Goal: Information Seeking & Learning: Check status

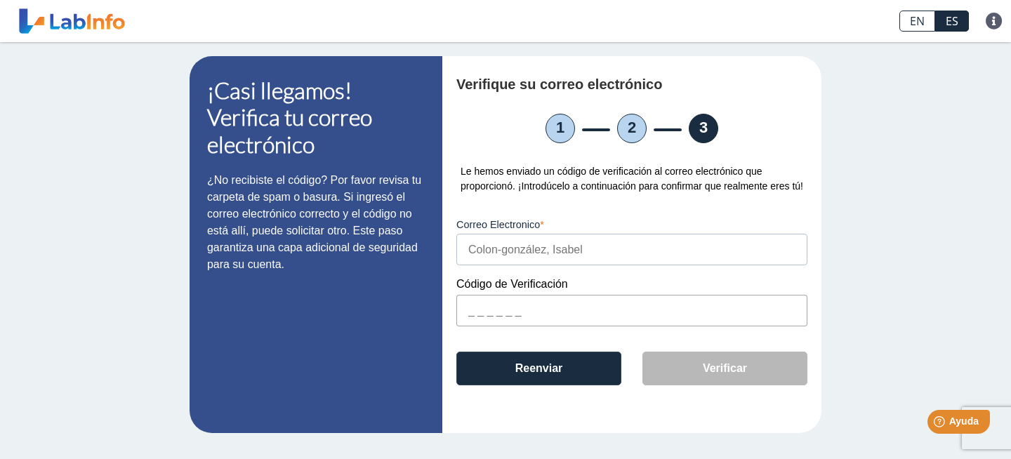
scroll to position [1, 0]
click at [915, 22] on link "EN" at bounding box center [918, 21] width 36 height 21
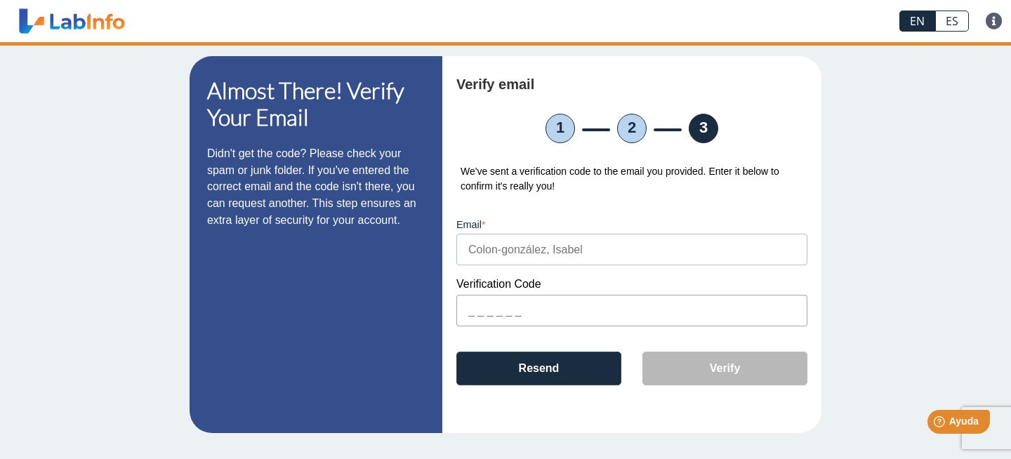
scroll to position [0, 0]
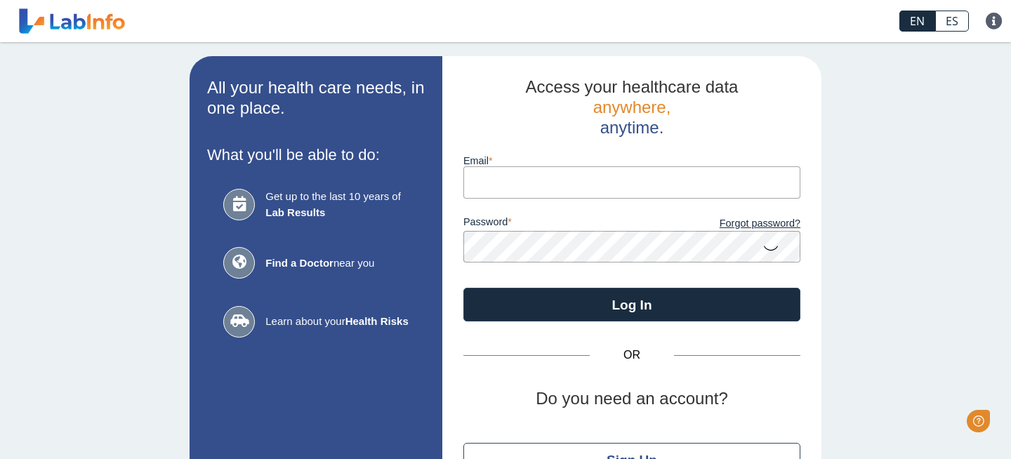
click at [506, 183] on input "Email" at bounding box center [632, 182] width 337 height 32
type input "chavescolon1937@gmail.com"
click at [770, 252] on icon at bounding box center [771, 247] width 17 height 27
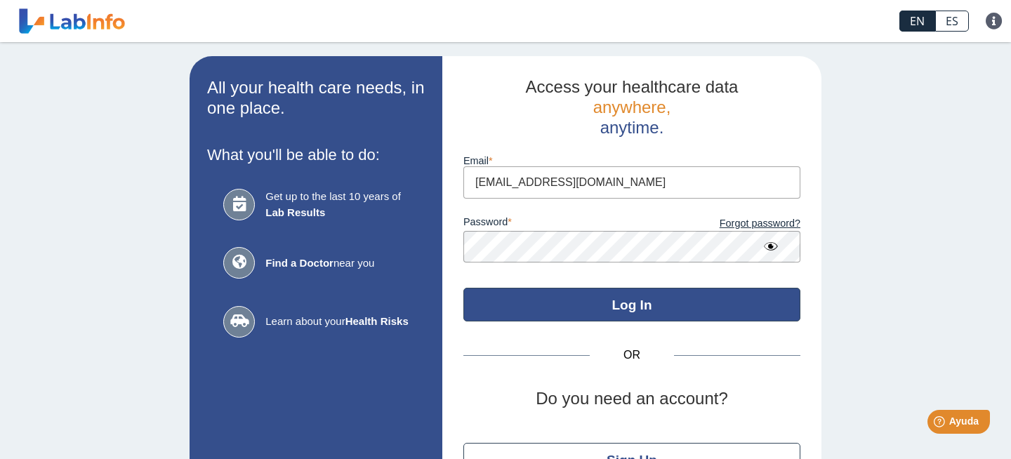
click at [629, 311] on button "Log In" at bounding box center [632, 305] width 337 height 34
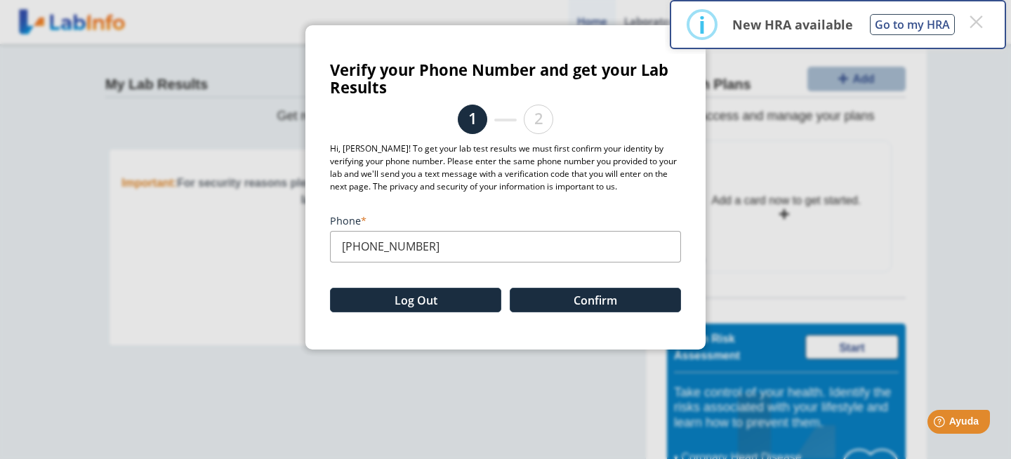
click at [435, 246] on input "(787) 847-7594" at bounding box center [505, 247] width 351 height 32
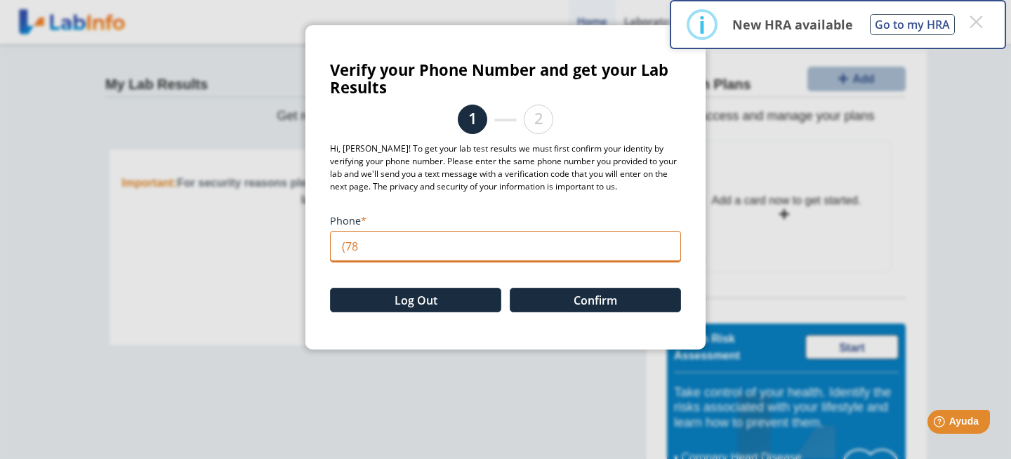
type input "(7"
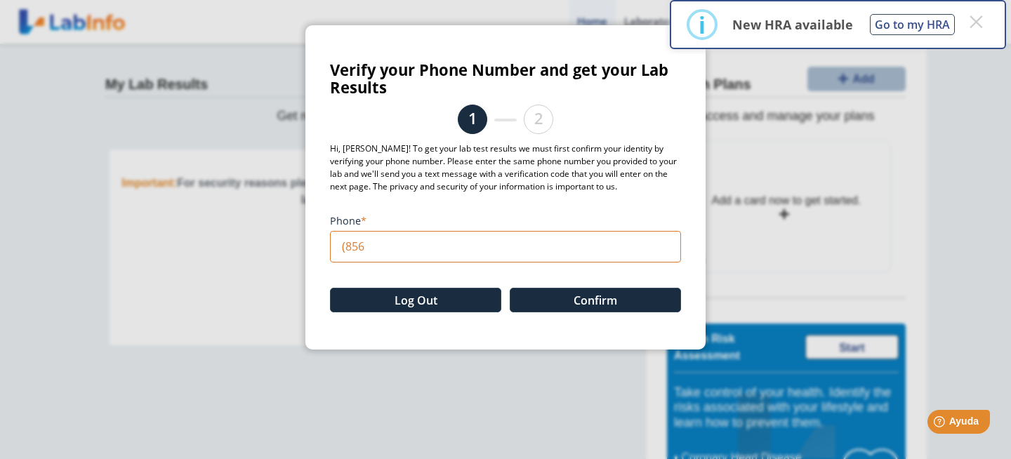
type input "(856) 285-4090"
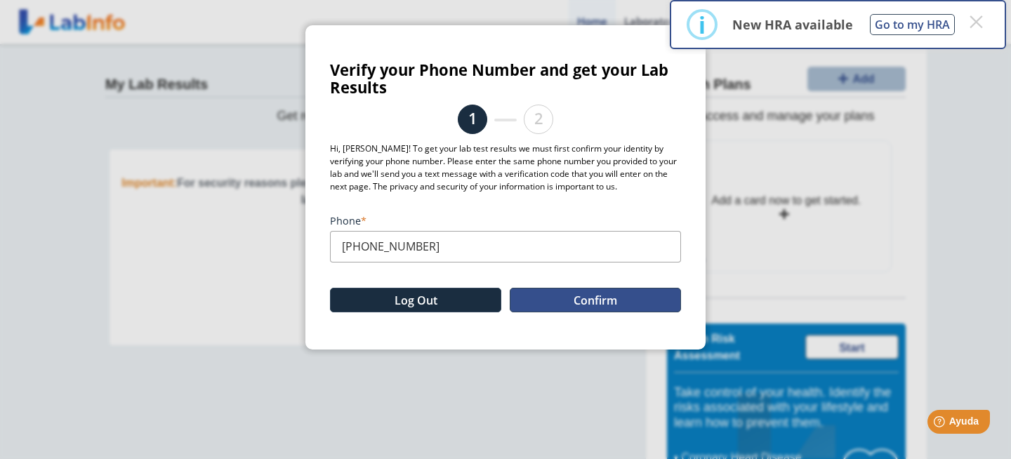
click at [585, 301] on button "Confirm" at bounding box center [595, 300] width 171 height 25
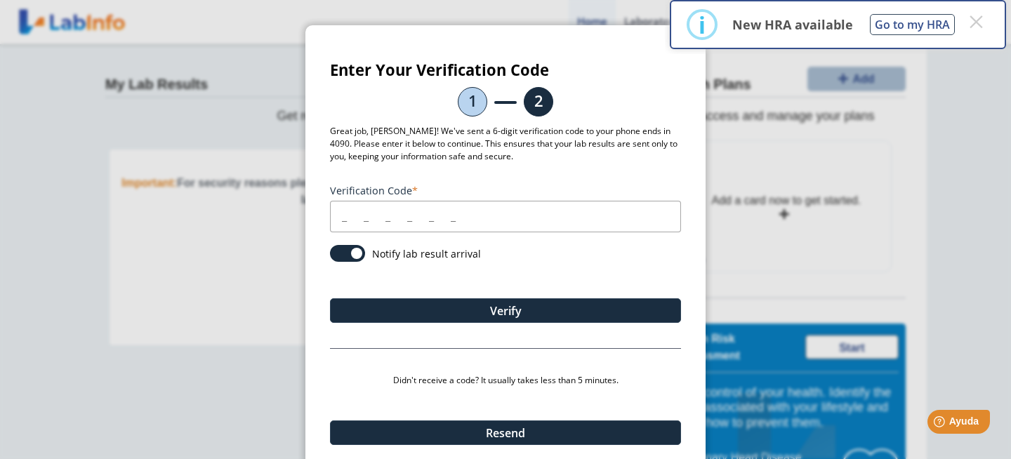
click at [346, 219] on input "Verification Code" at bounding box center [505, 217] width 351 height 32
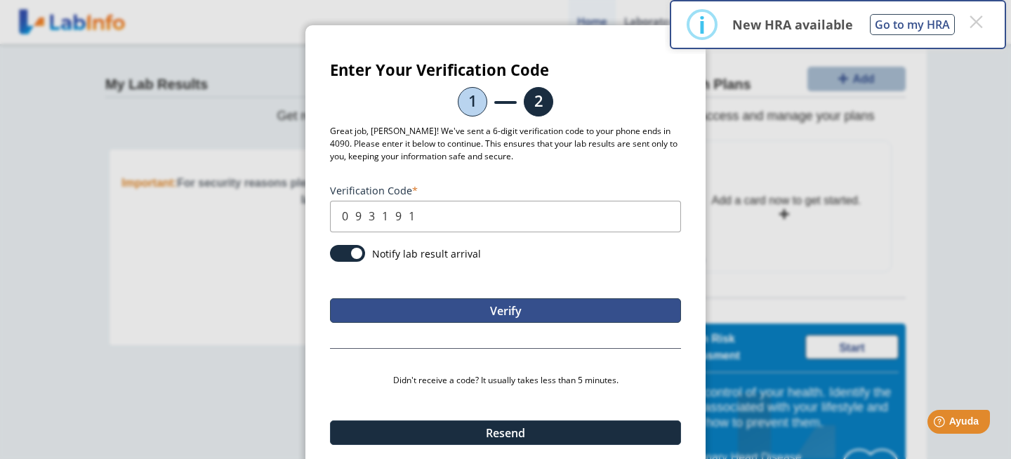
type input "093191"
click at [511, 312] on button "Verify" at bounding box center [505, 310] width 351 height 25
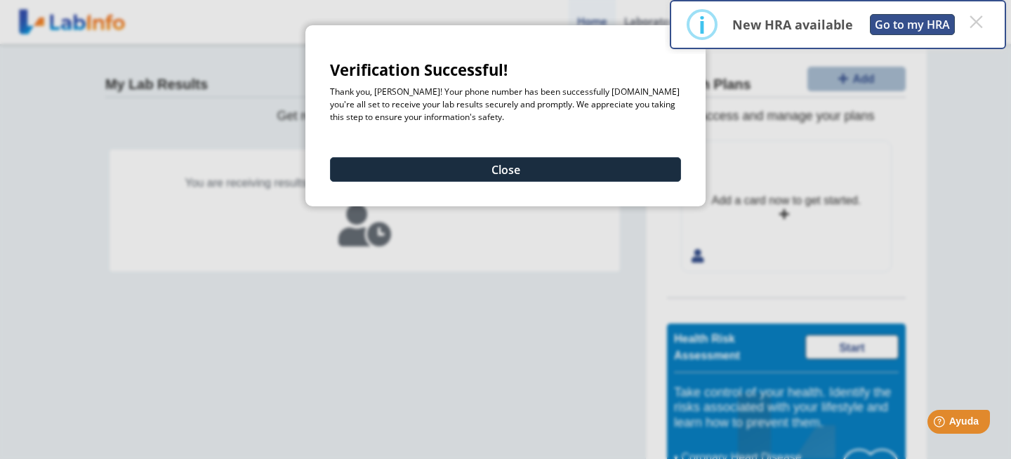
click at [912, 25] on button "Go to my HRA" at bounding box center [912, 24] width 85 height 21
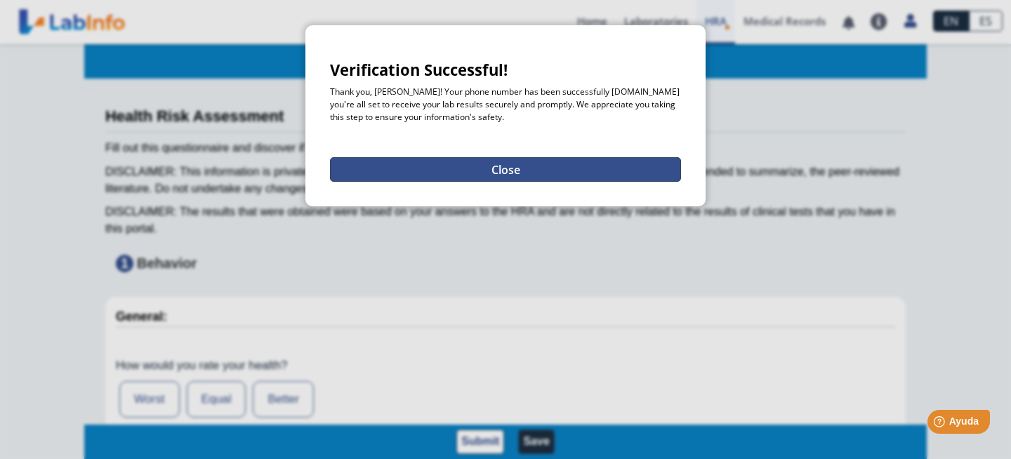
click at [512, 170] on button "Close" at bounding box center [505, 169] width 351 height 25
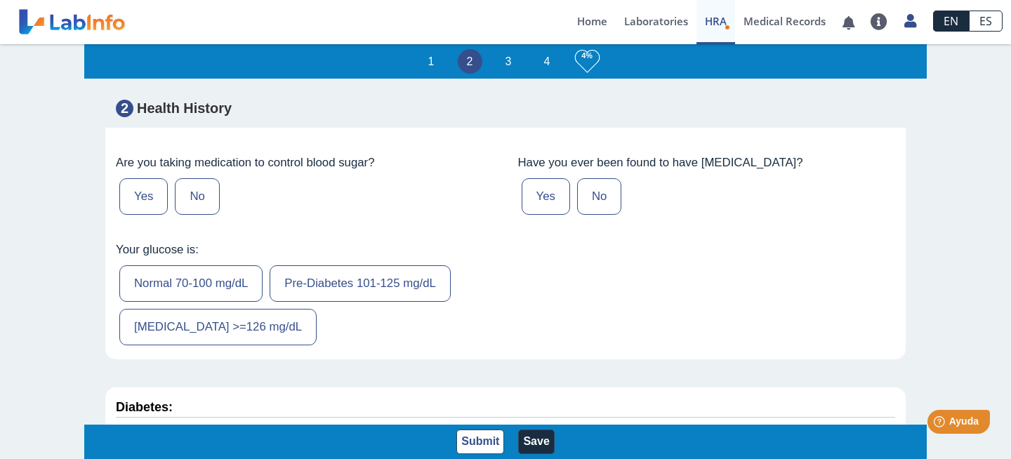
scroll to position [2551, 0]
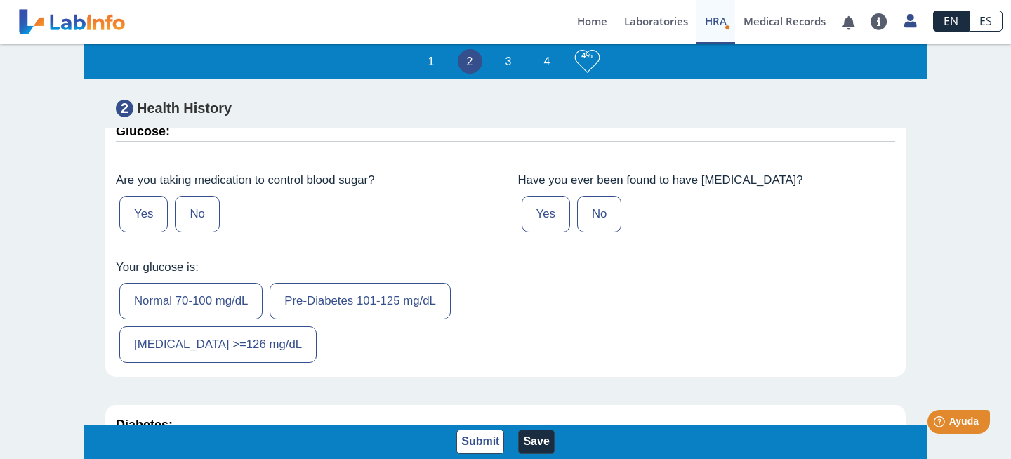
click at [431, 63] on li "1" at bounding box center [431, 61] width 25 height 25
click at [507, 63] on li "3" at bounding box center [509, 61] width 25 height 25
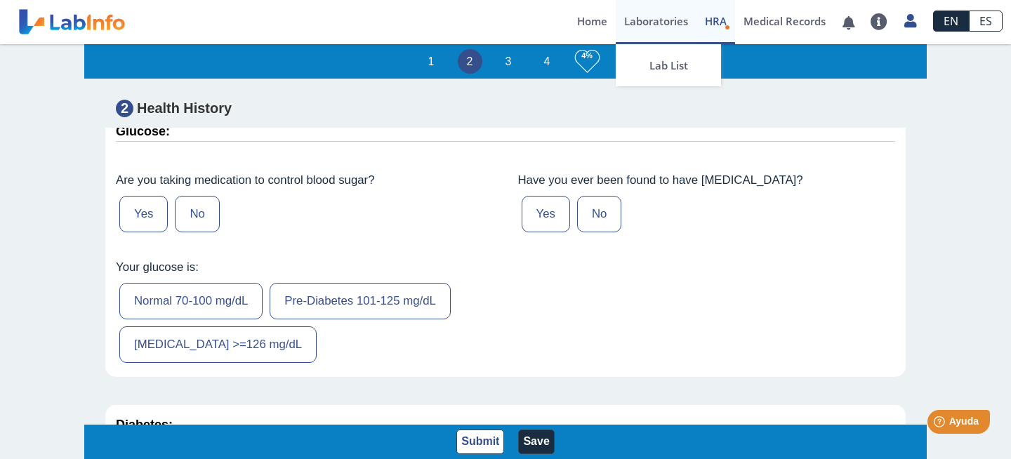
click at [672, 22] on link "Laboratories" at bounding box center [656, 22] width 81 height 44
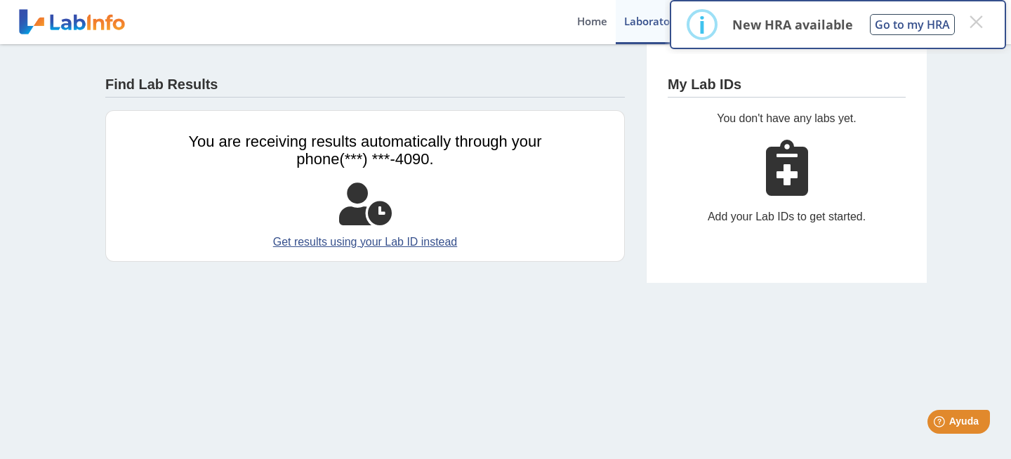
click at [451, 67] on div "Find Lab Results" at bounding box center [365, 81] width 520 height 32
click at [368, 246] on link "Get results using your Lab ID instead" at bounding box center [365, 242] width 385 height 17
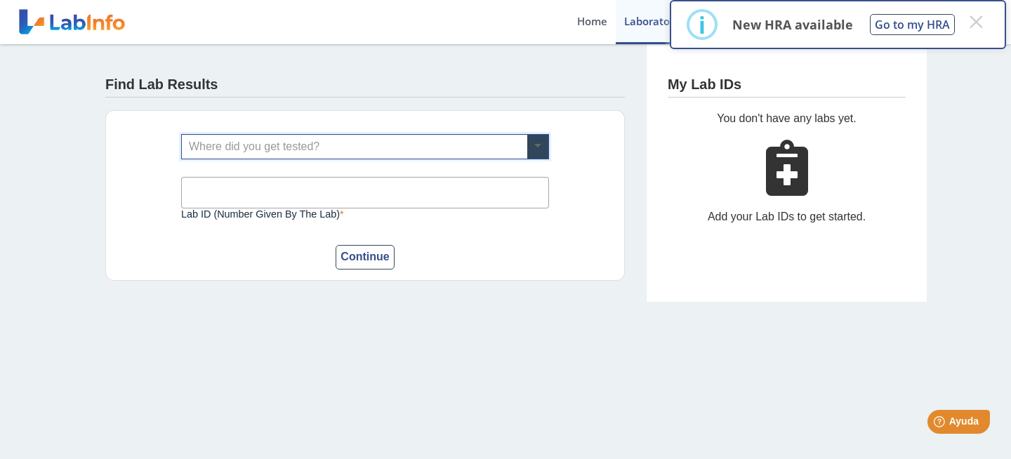
click at [539, 146] on span at bounding box center [537, 147] width 21 height 24
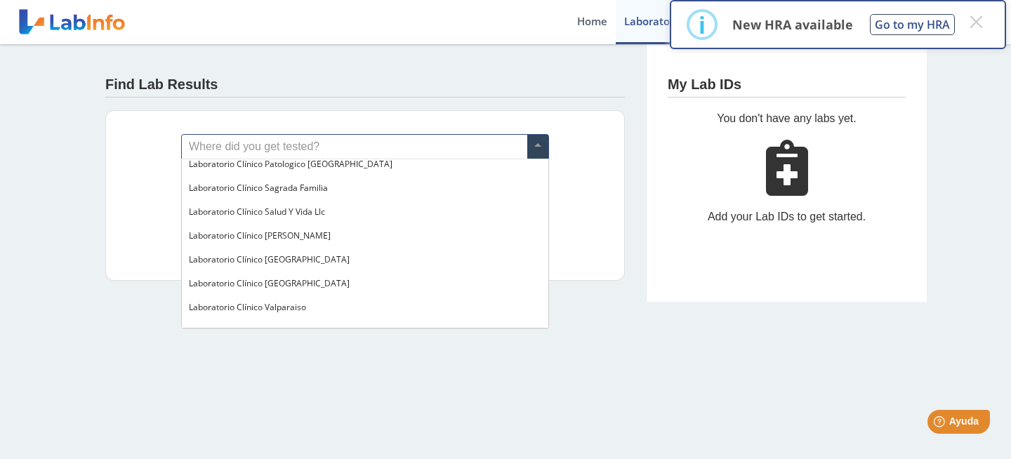
scroll to position [763, 0]
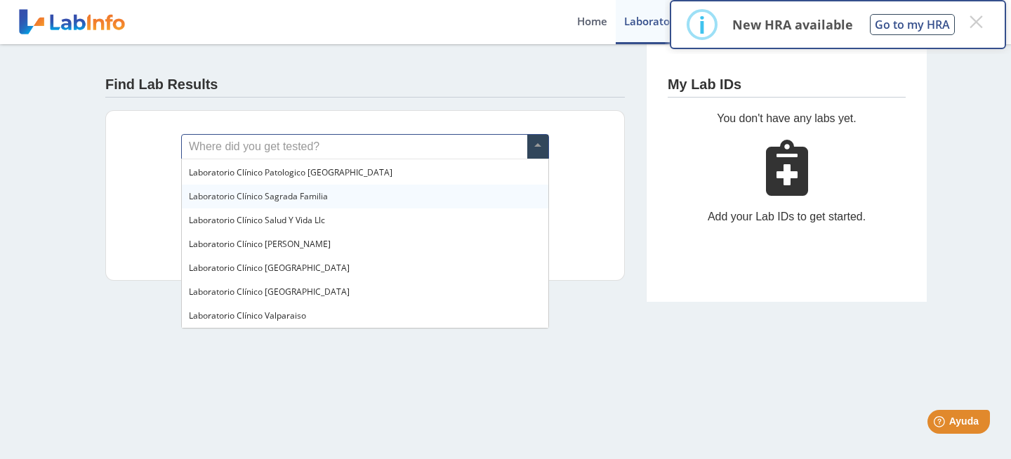
click at [268, 202] on span "Laboratorio Clínico Sagrada Familia" at bounding box center [258, 196] width 139 height 12
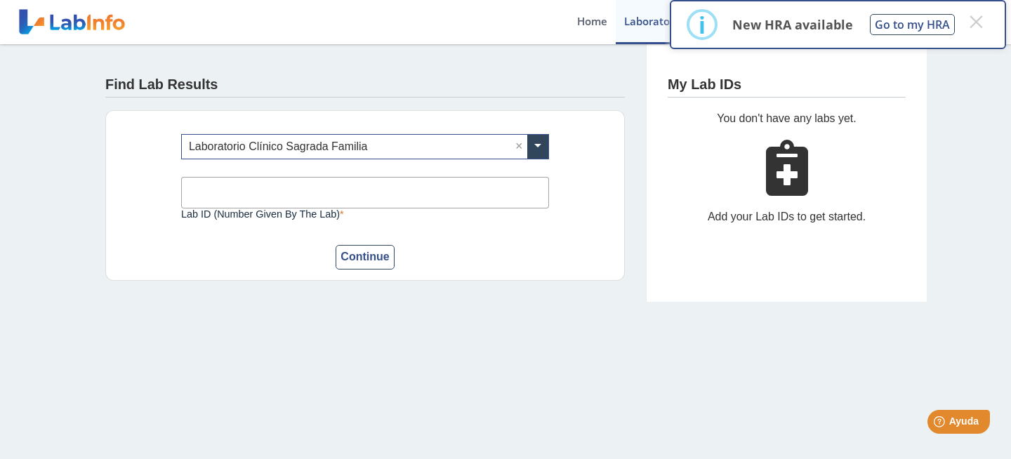
click at [242, 192] on input "Lab ID (number given by the lab)" at bounding box center [365, 193] width 368 height 32
click at [466, 247] on div "Continue" at bounding box center [365, 257] width 368 height 25
click at [237, 191] on input "Lab ID (number given by the lab)" at bounding box center [365, 193] width 368 height 32
type input "338268"
click at [369, 261] on button "Continue" at bounding box center [365, 257] width 58 height 25
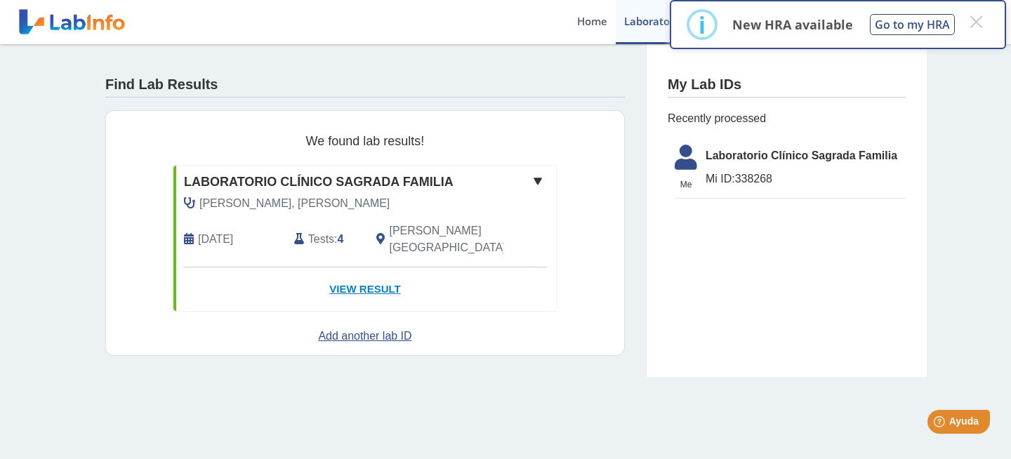
click at [365, 272] on link "View Result" at bounding box center [364, 290] width 383 height 44
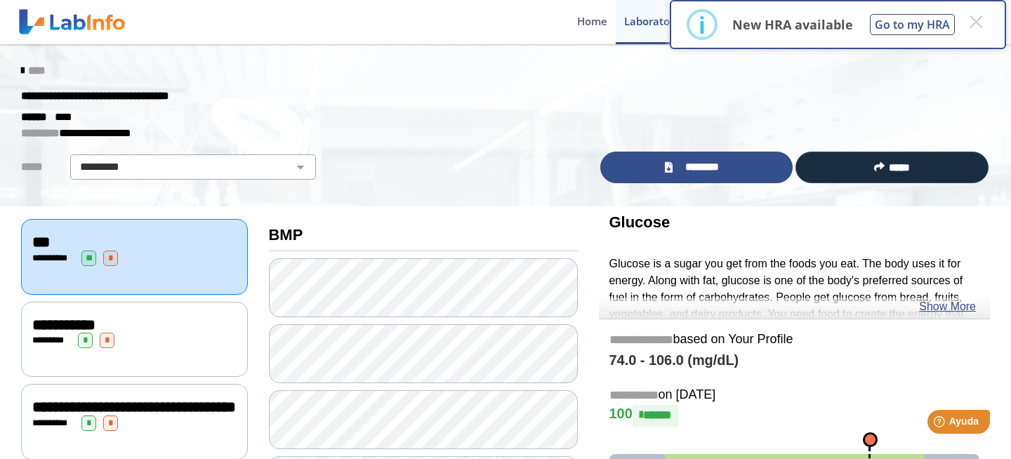
click at [716, 166] on span "********" at bounding box center [702, 167] width 51 height 16
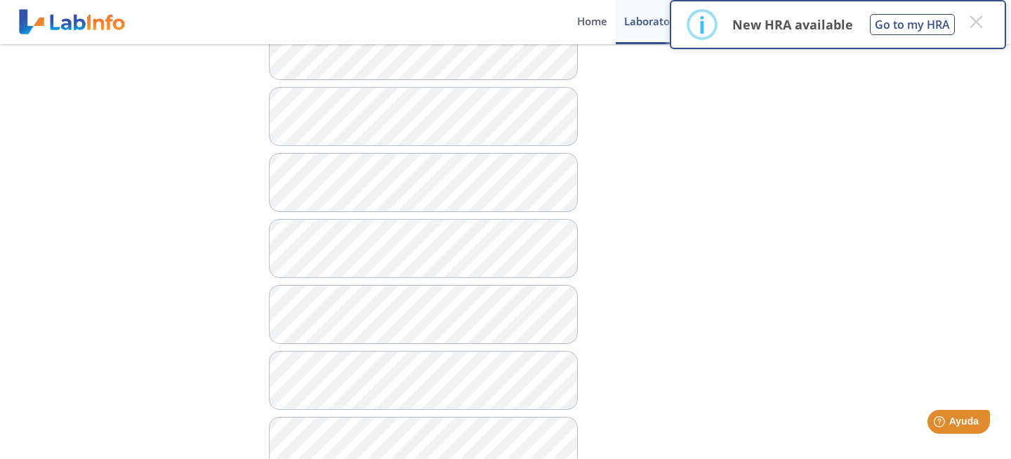
scroll to position [612, 0]
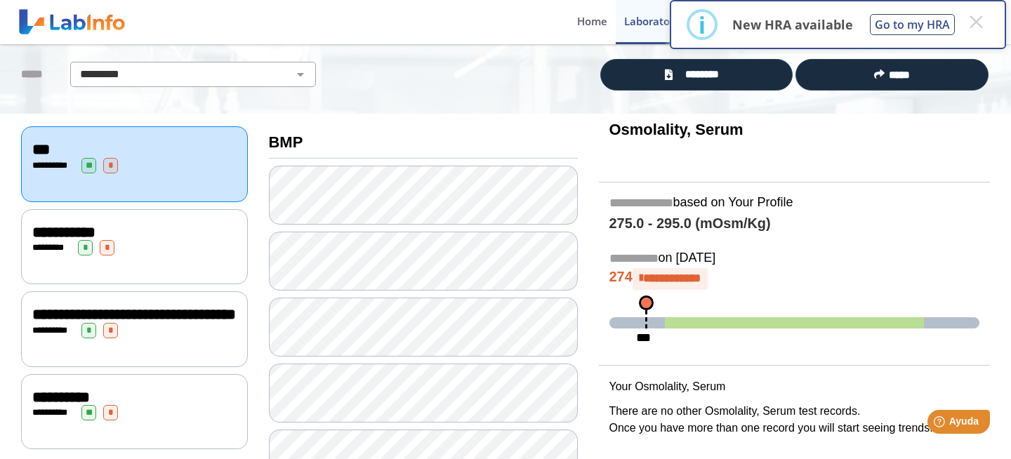
scroll to position [88, 0]
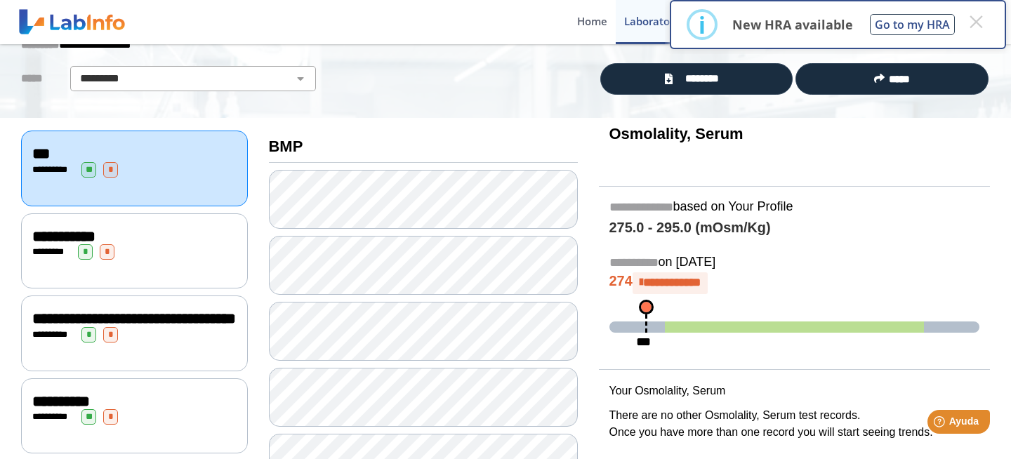
click at [60, 237] on span "**********" at bounding box center [63, 236] width 63 height 15
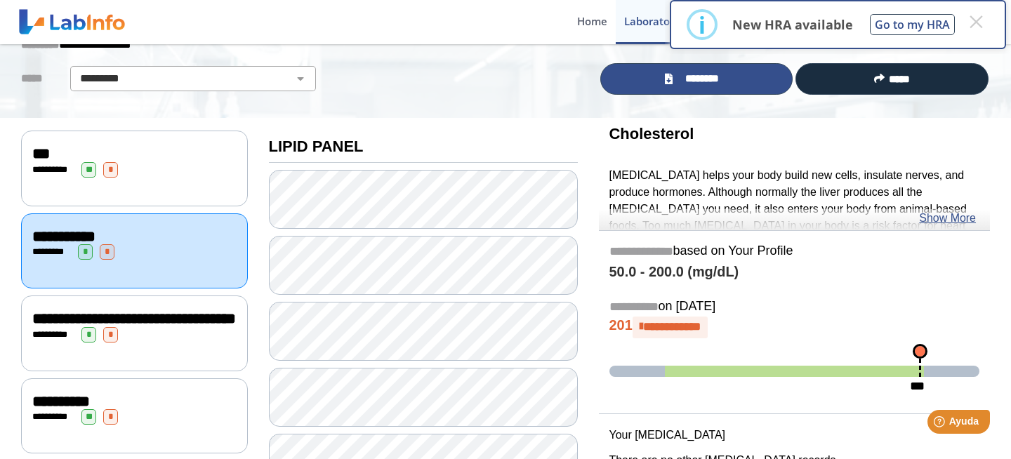
click at [689, 79] on span "********" at bounding box center [702, 79] width 51 height 16
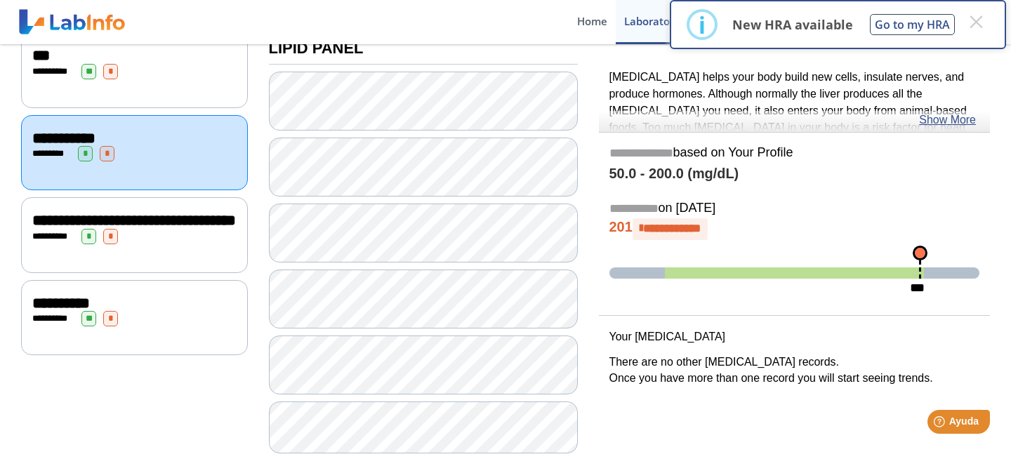
scroll to position [188, 0]
click at [118, 326] on span "*" at bounding box center [110, 317] width 15 height 15
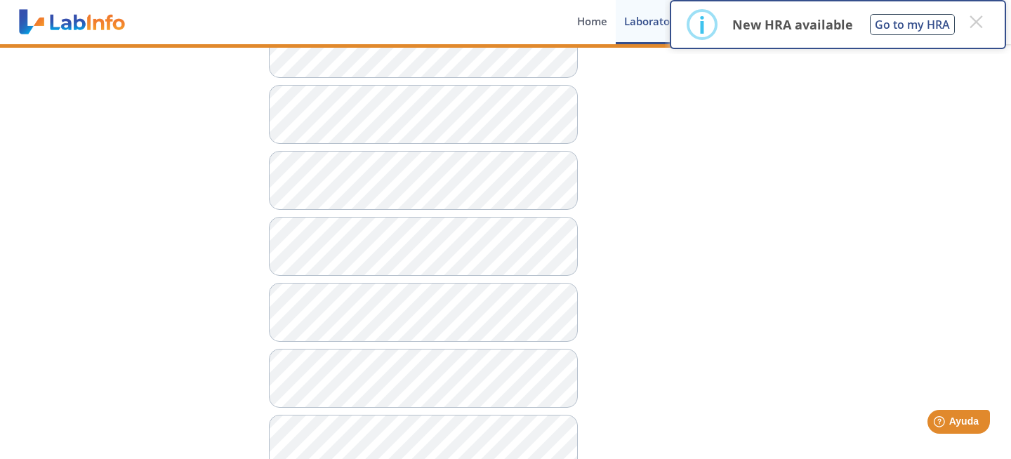
scroll to position [902, 0]
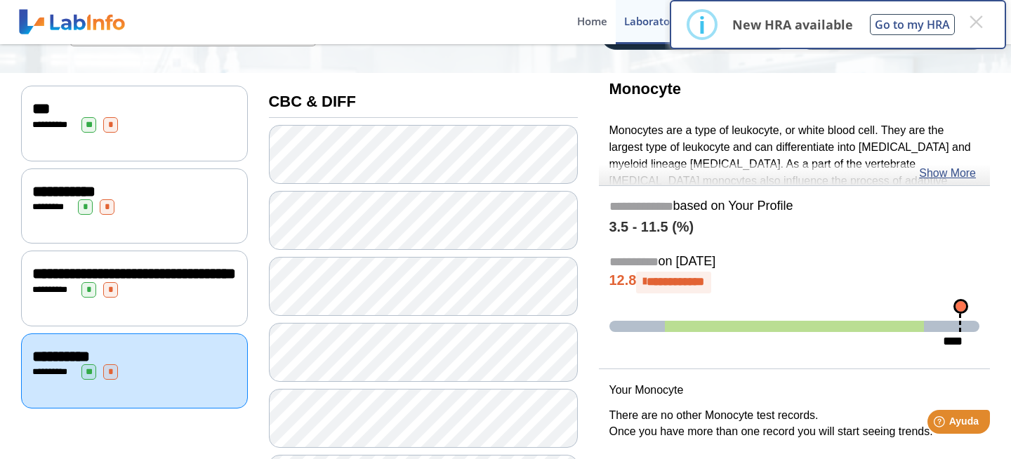
scroll to position [134, 0]
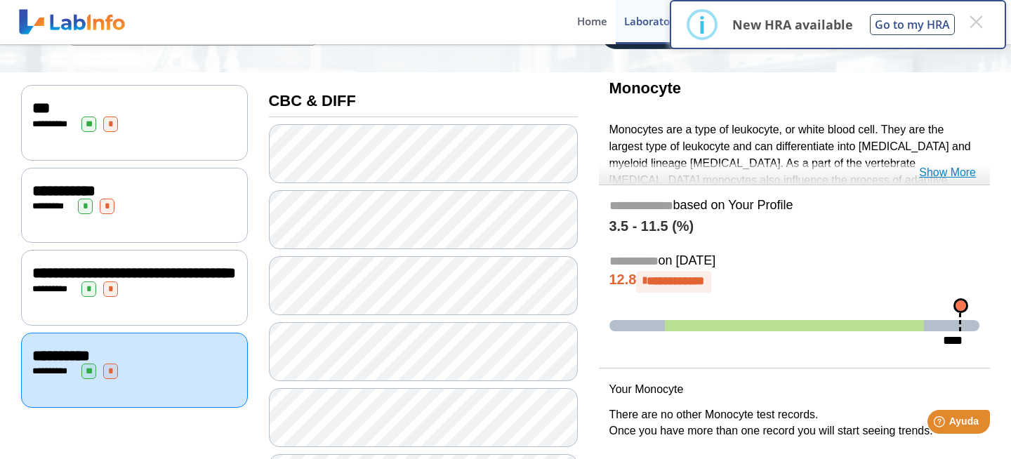
click at [942, 174] on link "Show More" at bounding box center [947, 172] width 57 height 17
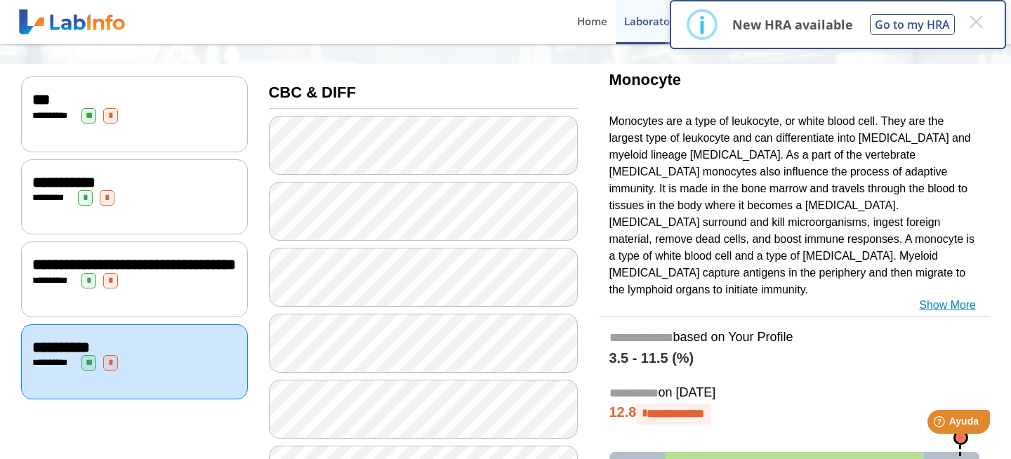
scroll to position [176, 0]
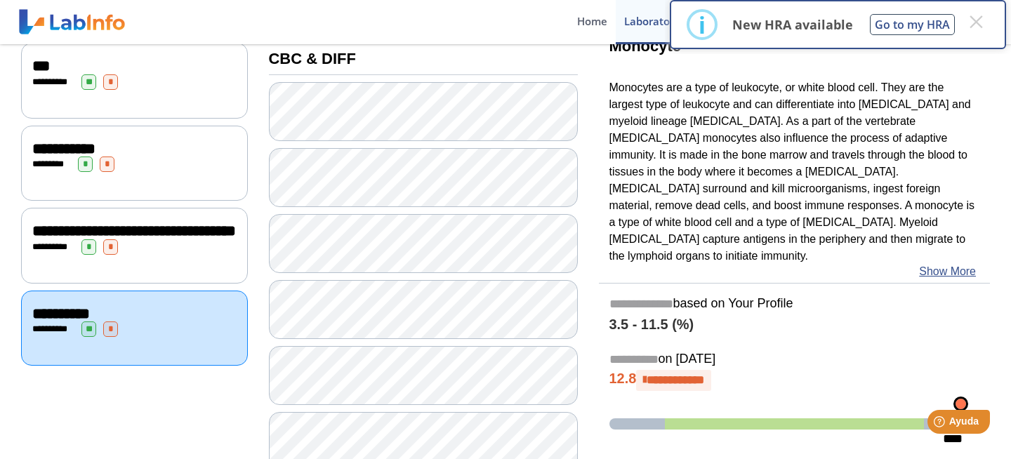
click at [176, 226] on span "**********" at bounding box center [134, 230] width 204 height 15
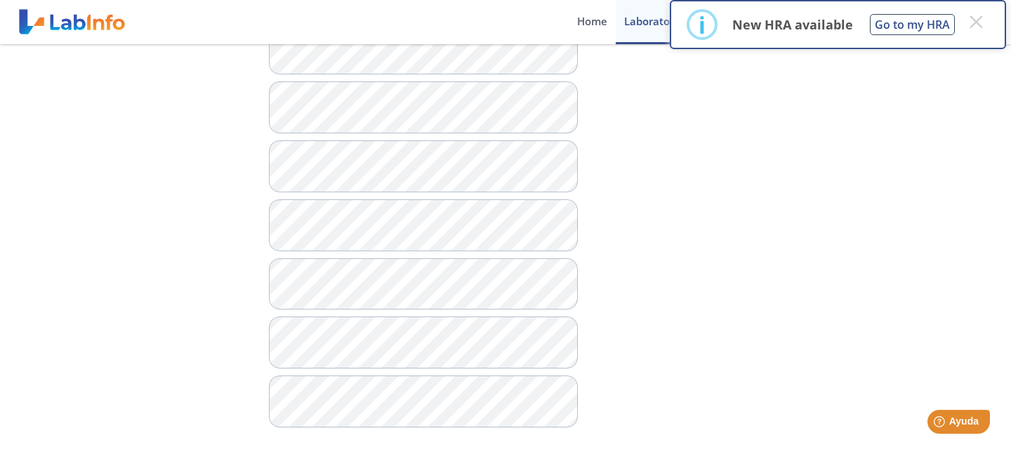
scroll to position [868, 0]
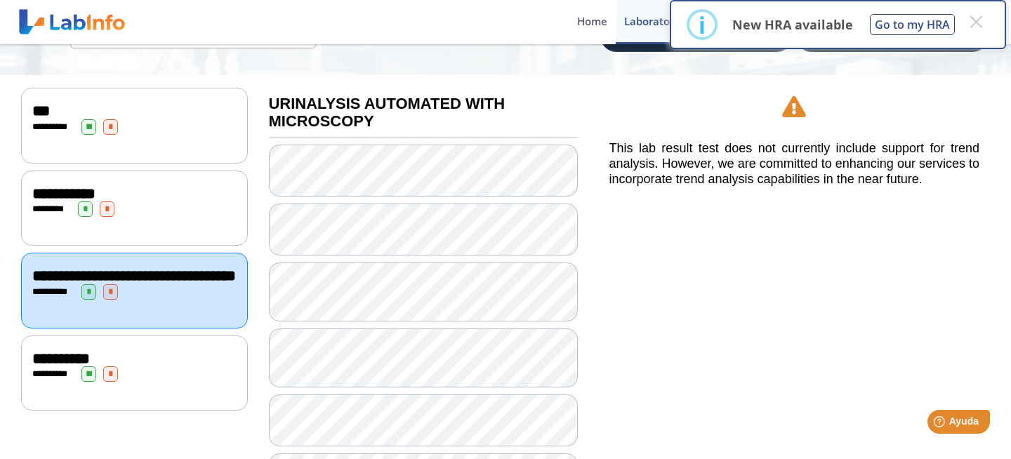
scroll to position [133, 0]
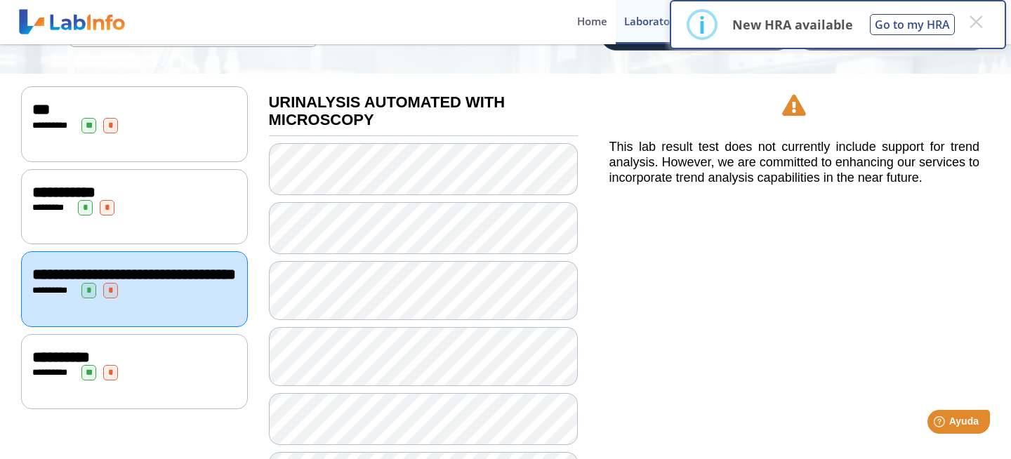
click at [83, 365] on span "**********" at bounding box center [61, 357] width 58 height 15
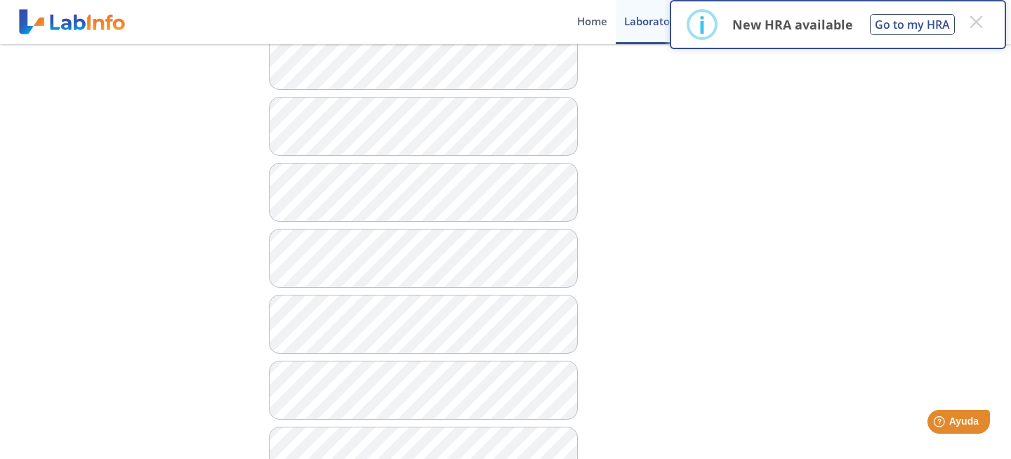
scroll to position [631, 0]
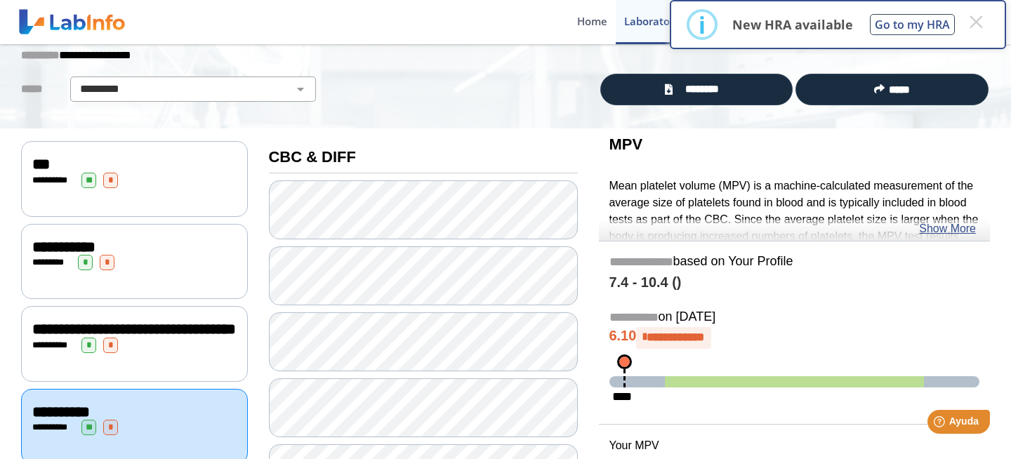
scroll to position [88, 0]
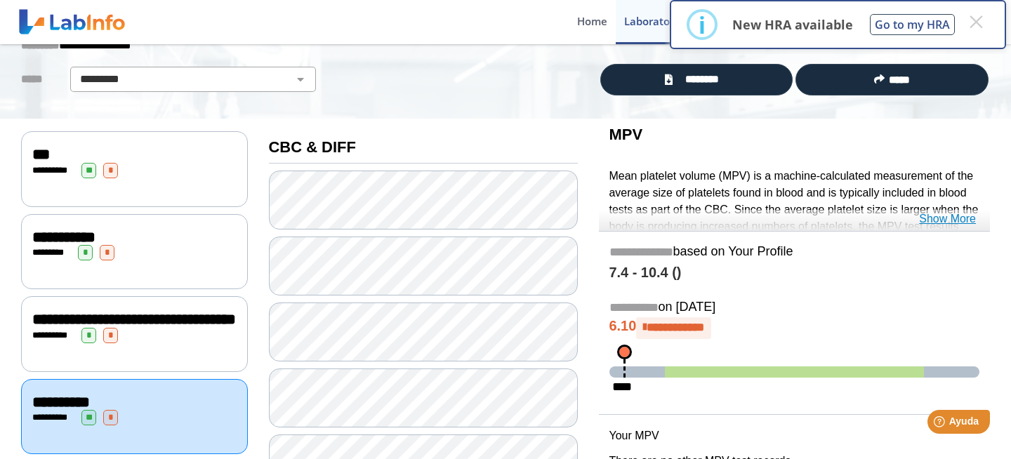
click at [934, 220] on link "Show More" at bounding box center [947, 219] width 57 height 17
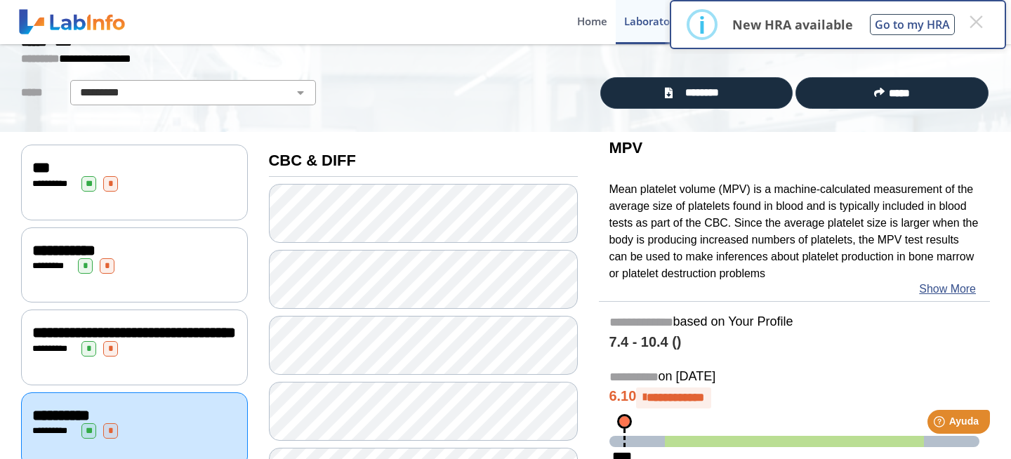
scroll to position [63, 0]
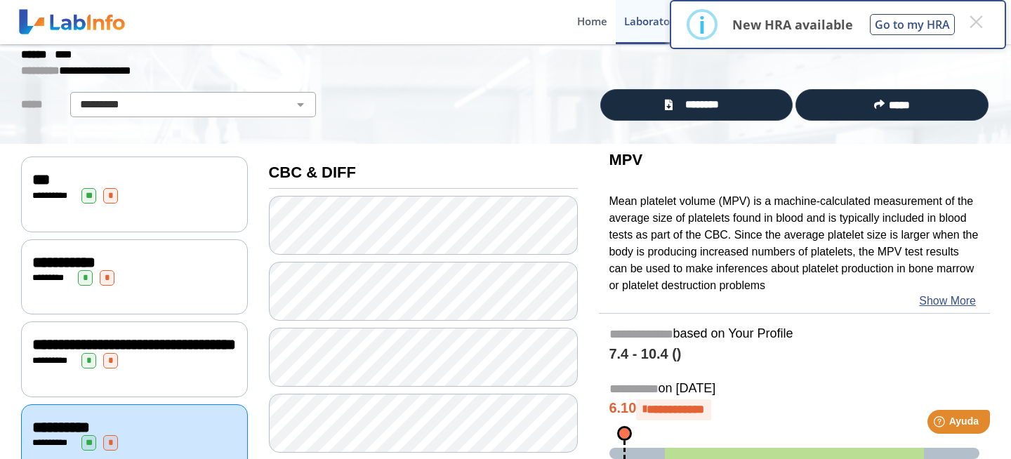
click at [78, 260] on span "**********" at bounding box center [63, 262] width 63 height 15
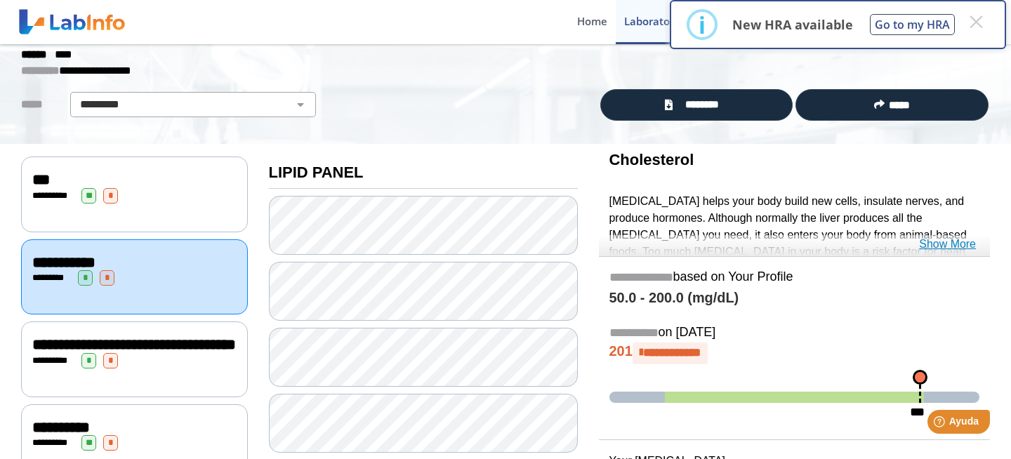
click at [946, 249] on link "Show More" at bounding box center [947, 244] width 57 height 17
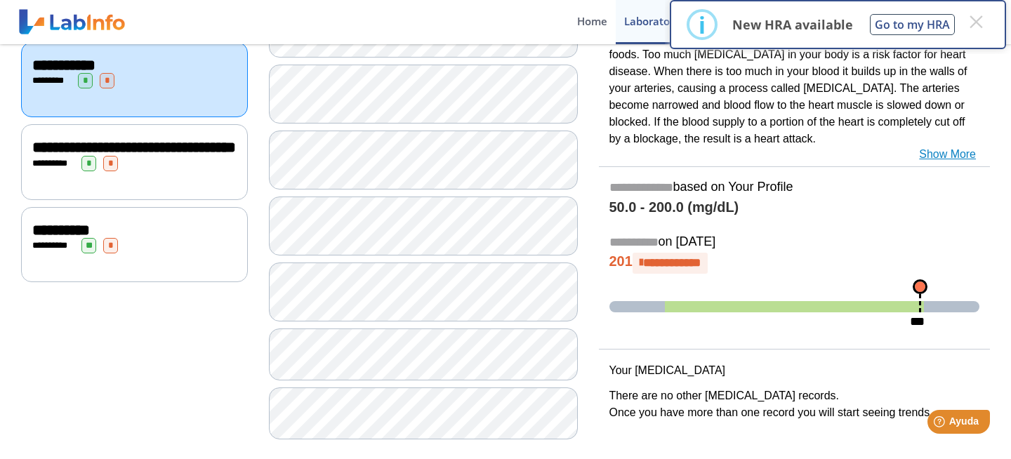
scroll to position [275, 0]
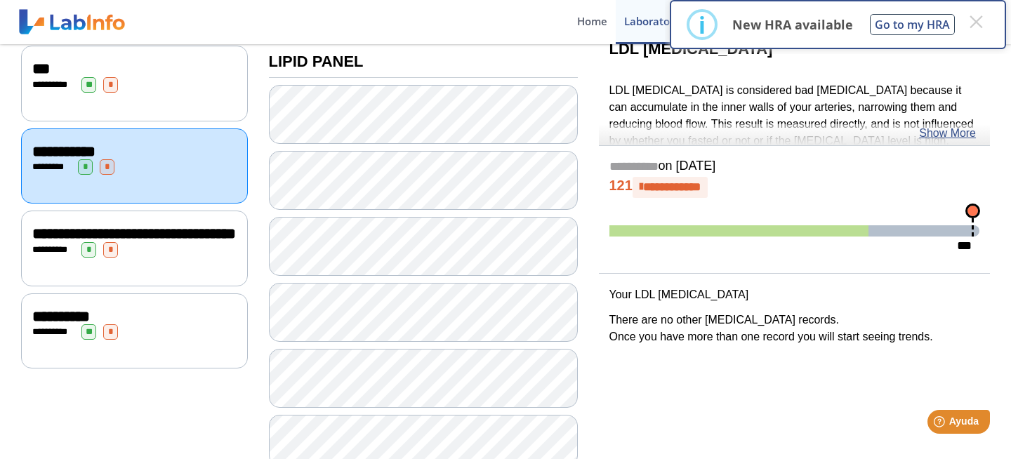
scroll to position [91, 0]
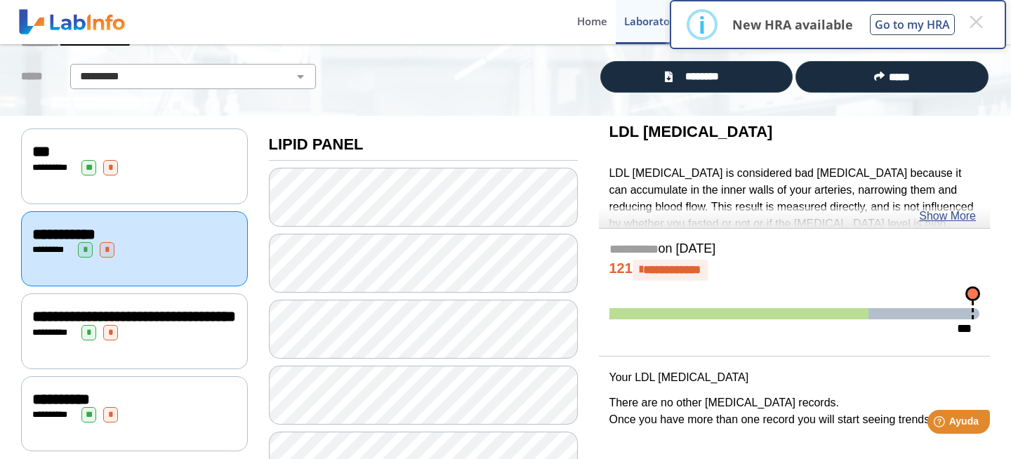
click at [657, 316] on span at bounding box center [739, 313] width 259 height 11
click at [951, 219] on link "Show More" at bounding box center [947, 216] width 57 height 17
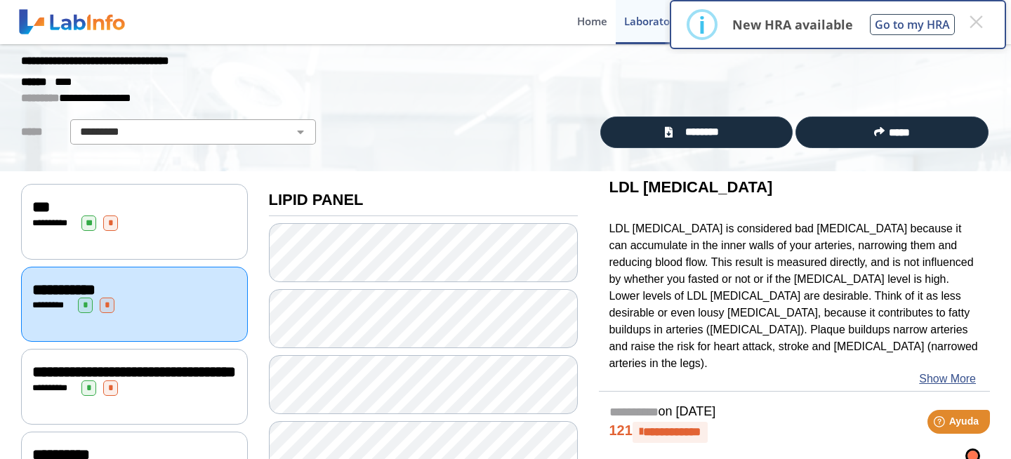
scroll to position [0, 0]
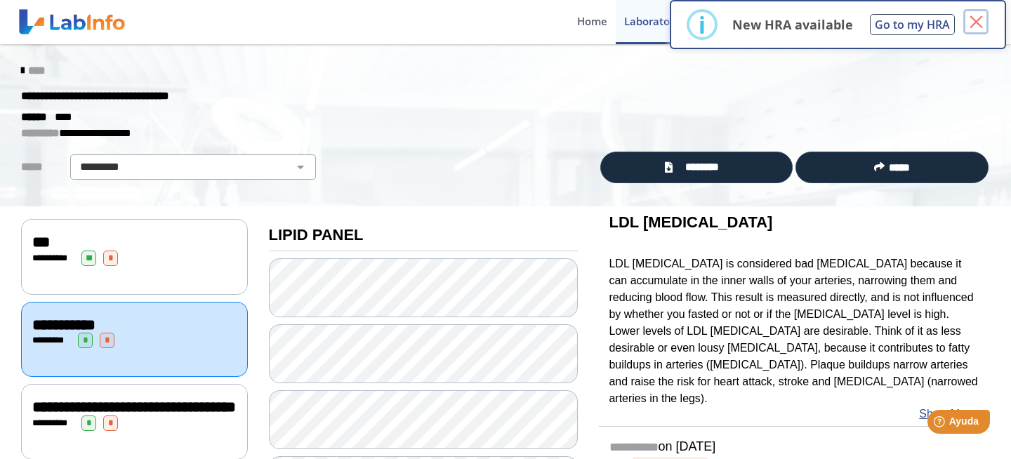
click at [976, 22] on button "×" at bounding box center [976, 21] width 25 height 25
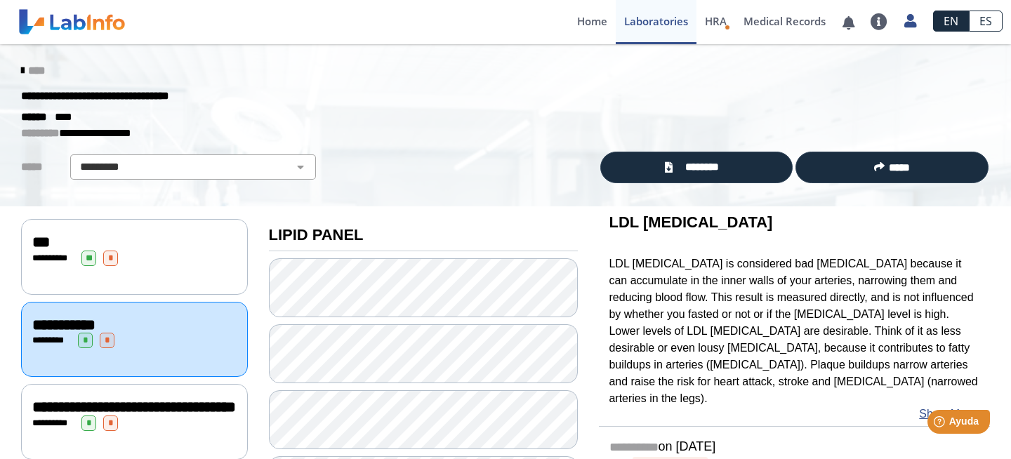
scroll to position [2, 0]
